Goal: Entertainment & Leisure: Browse casually

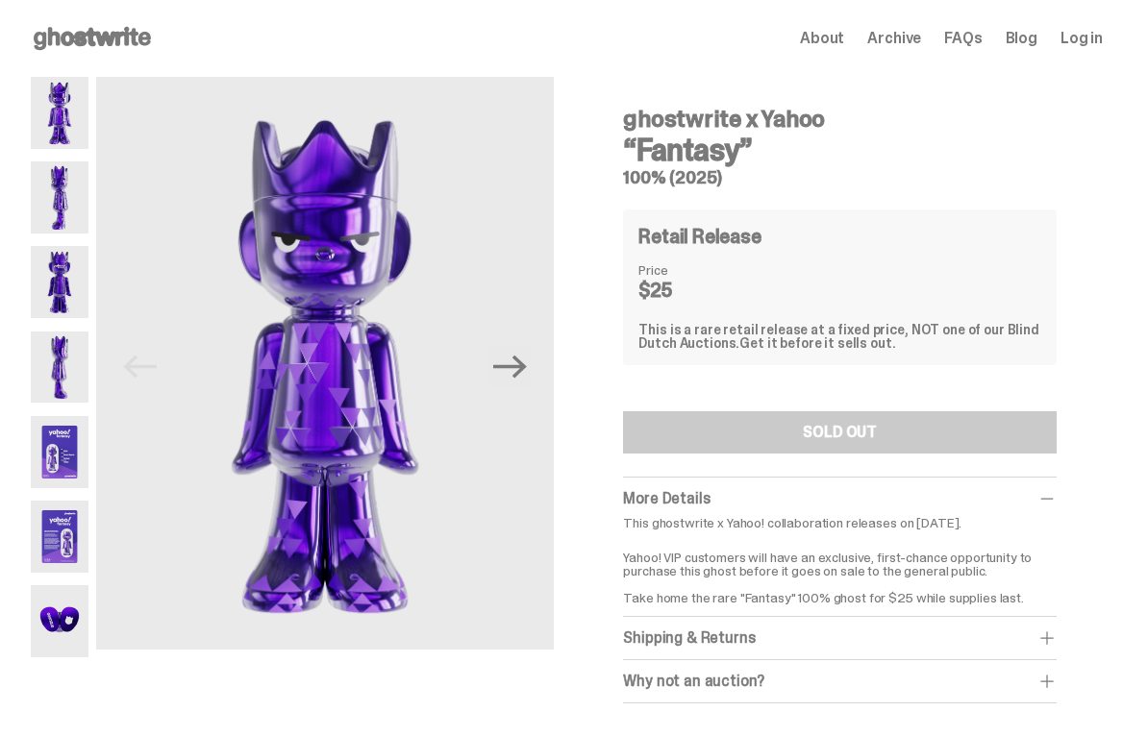
click at [512, 370] on icon "Next" at bounding box center [510, 367] width 34 height 34
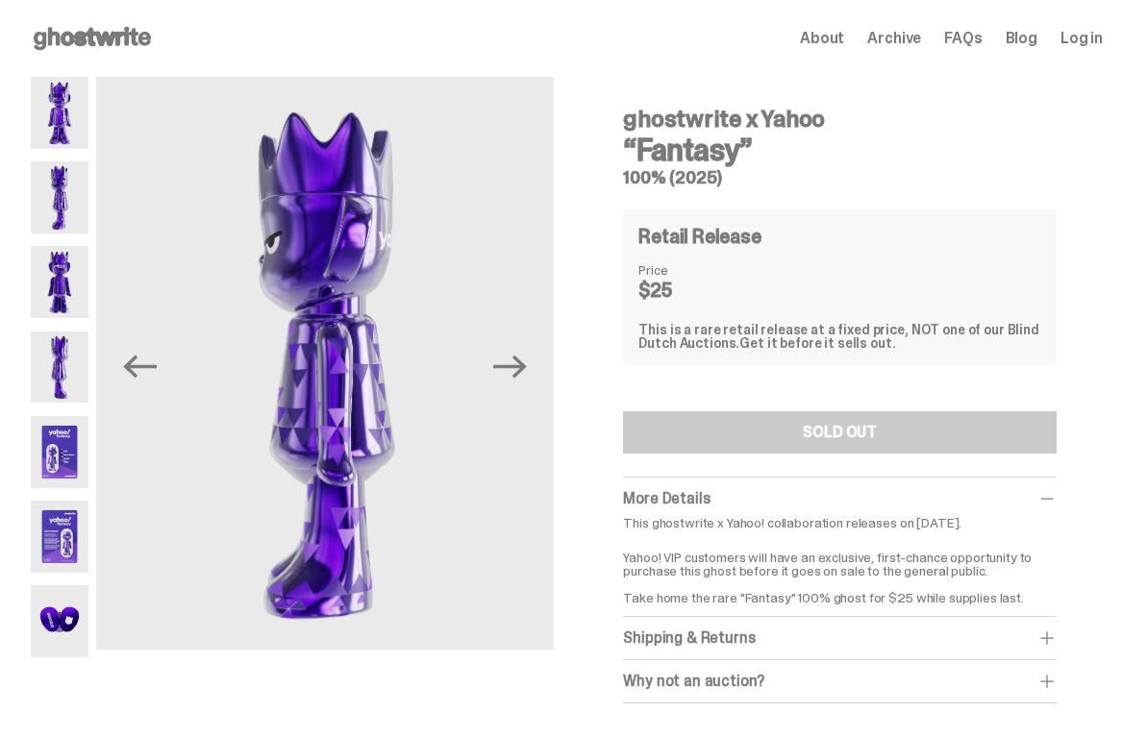
click at [511, 372] on icon "Next" at bounding box center [510, 367] width 34 height 34
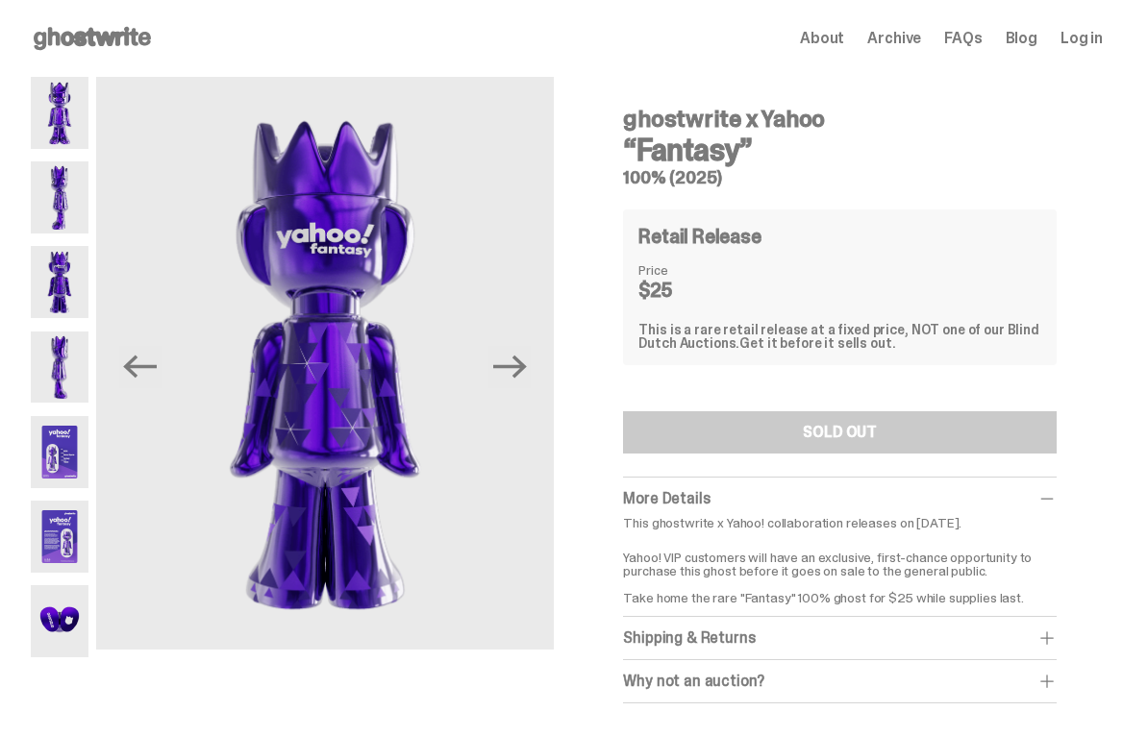
click at [521, 363] on icon "Next" at bounding box center [510, 367] width 34 height 34
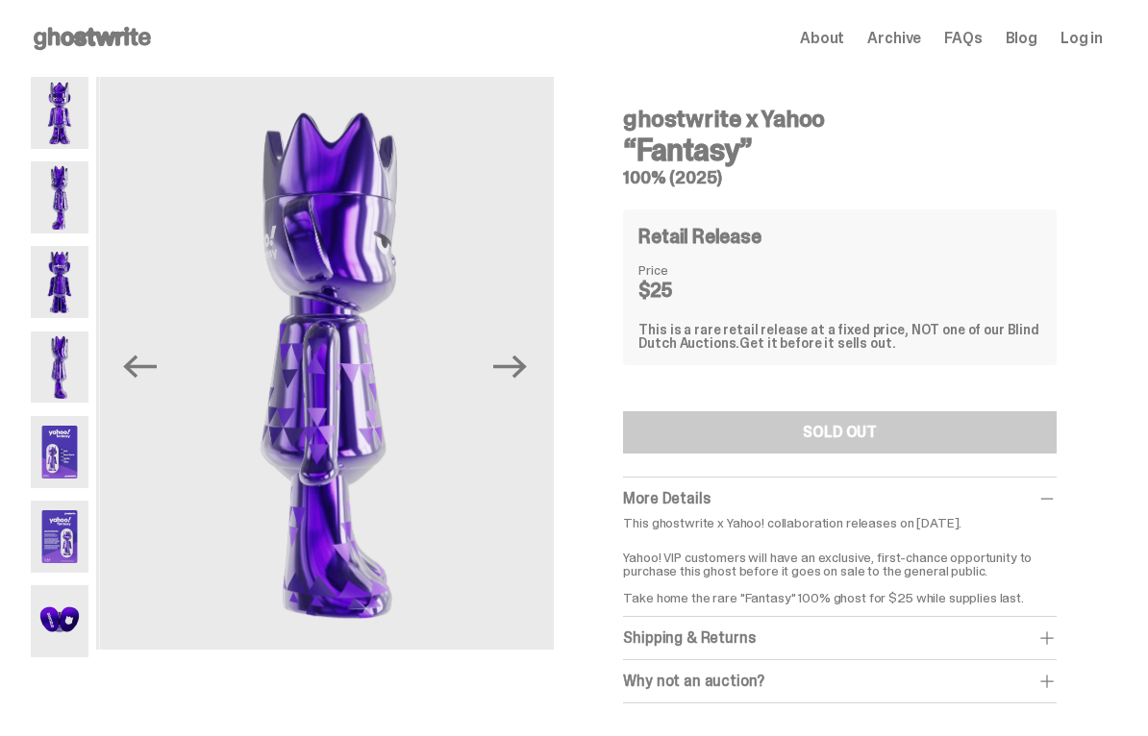
click at [522, 361] on icon "Next" at bounding box center [510, 367] width 34 height 34
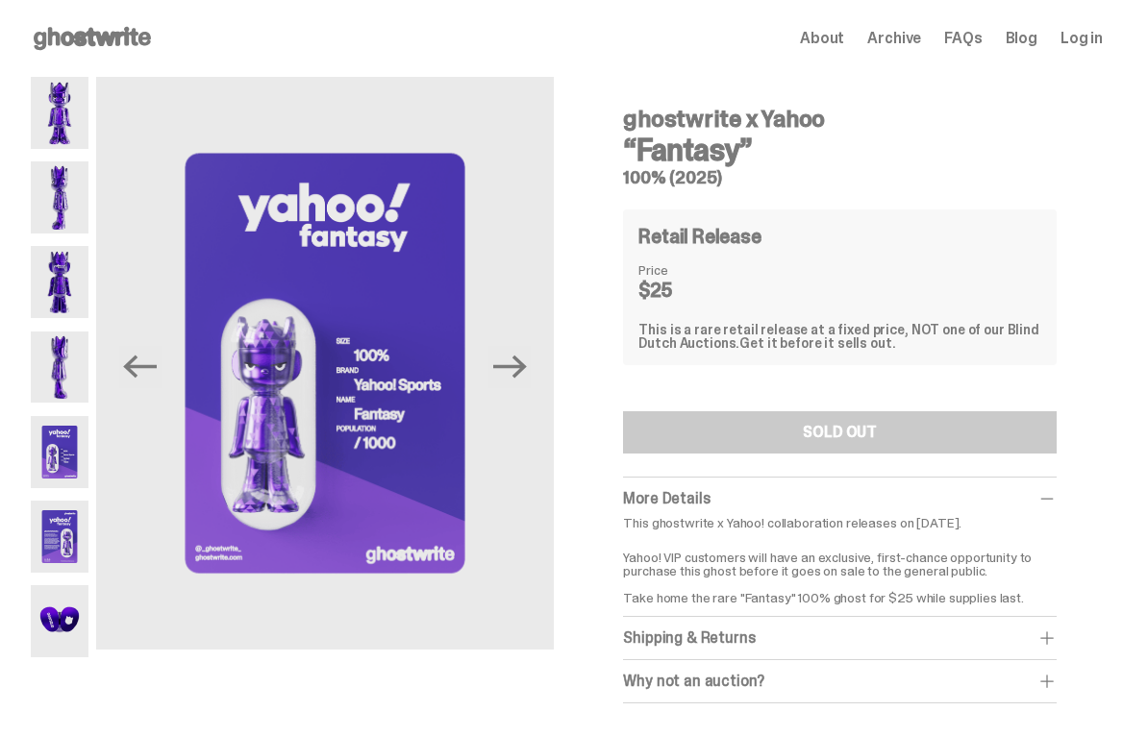
click at [517, 365] on icon "Next" at bounding box center [510, 367] width 34 height 23
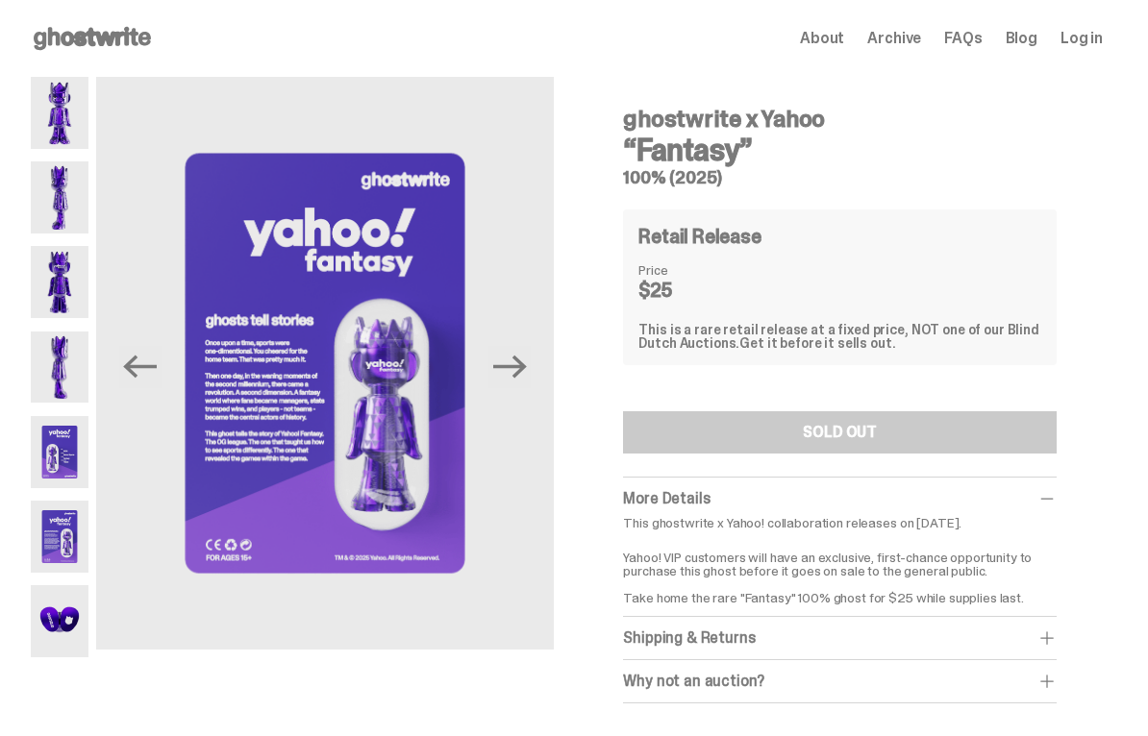
click at [524, 367] on icon "Next" at bounding box center [510, 367] width 34 height 23
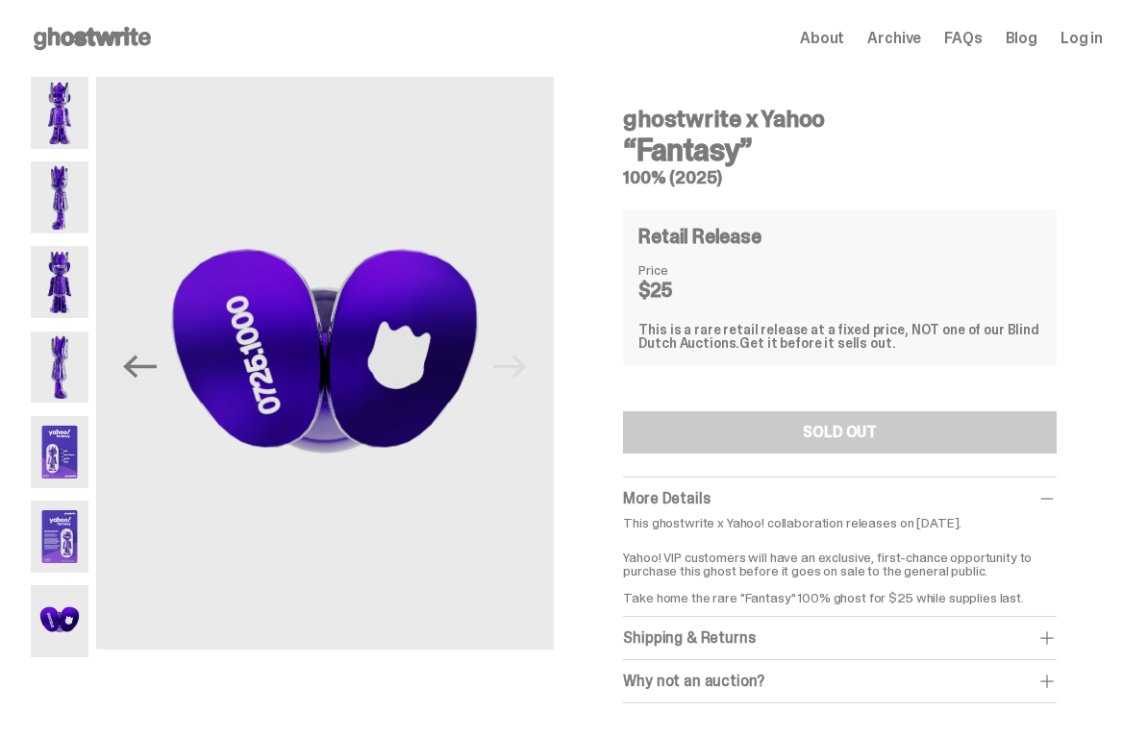
click at [519, 363] on img at bounding box center [325, 363] width 459 height 573
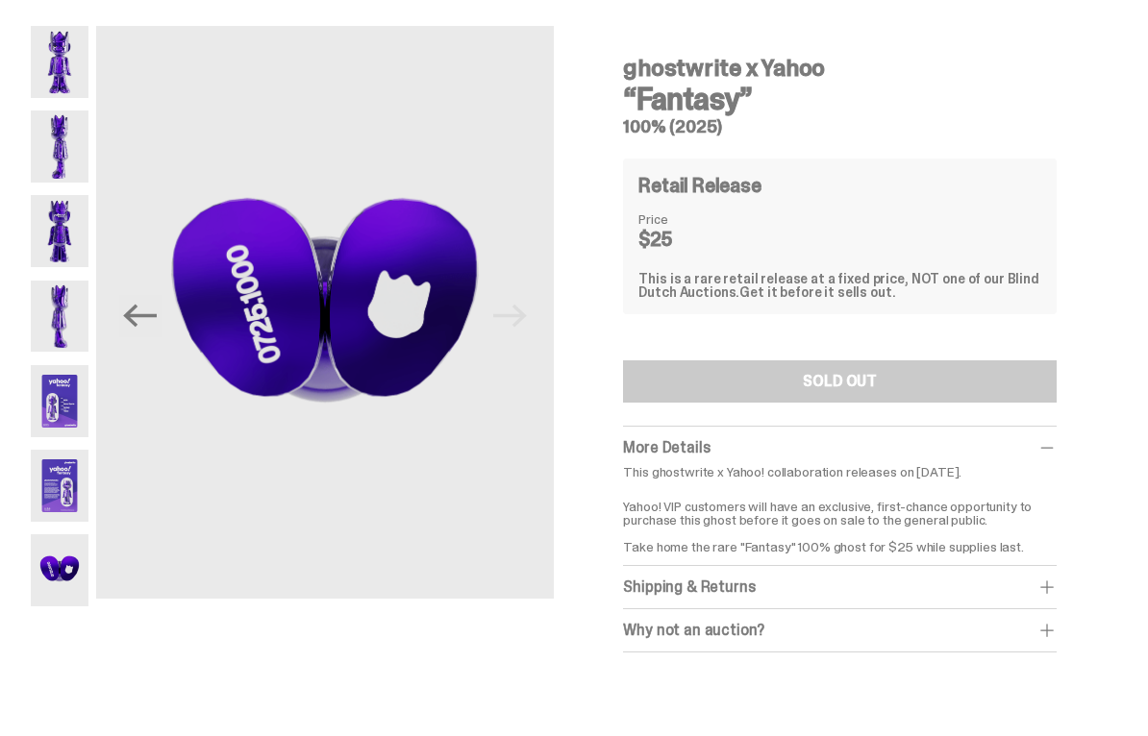
scroll to position [75, 0]
